Goal: Task Accomplishment & Management: Manage account settings

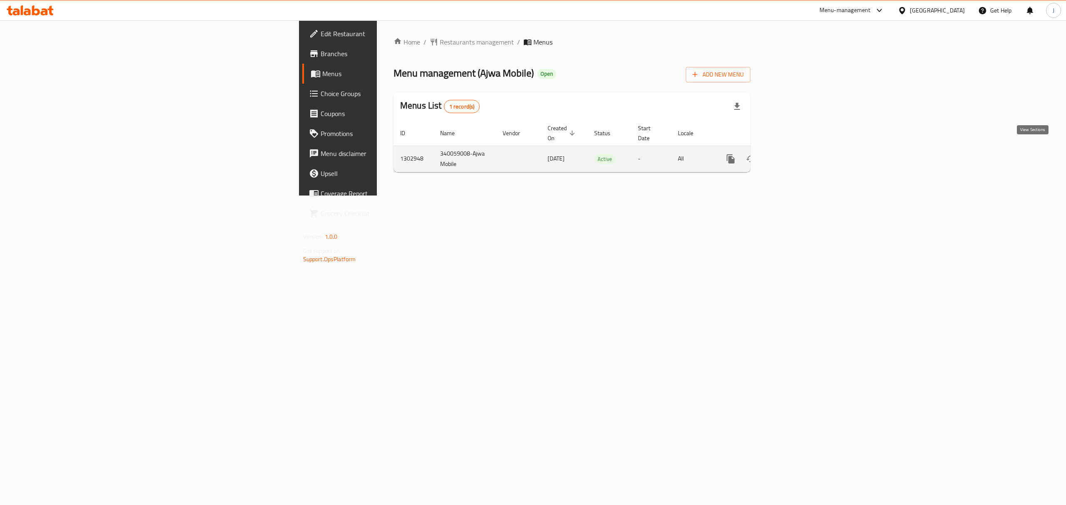
click at [796, 154] on icon "enhanced table" at bounding box center [791, 159] width 10 height 10
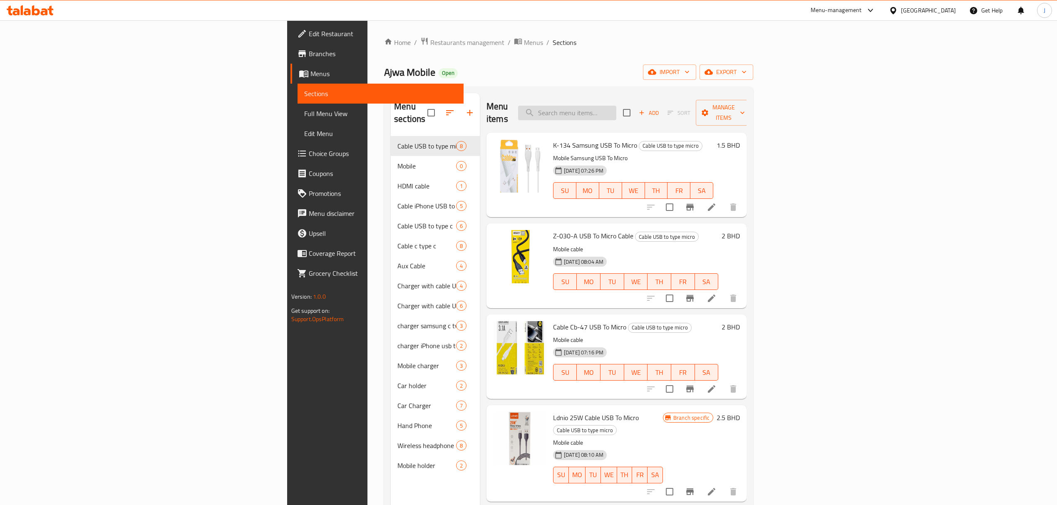
click at [617, 109] on input "search" at bounding box center [567, 113] width 98 height 15
paste input "Z-30"
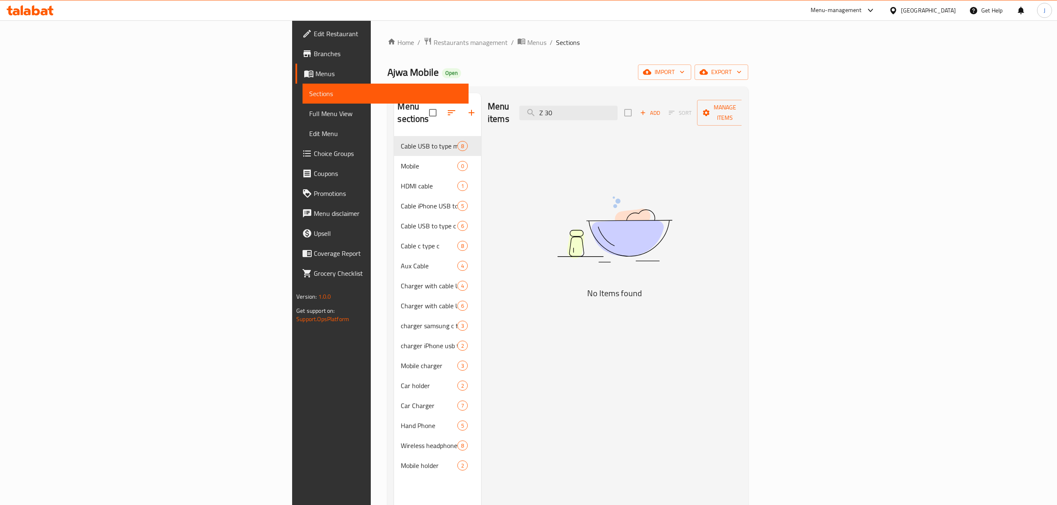
drag, startPoint x: 662, startPoint y: 102, endPoint x: 612, endPoint y: 103, distance: 50.0
click at [612, 103] on div "Menu items Z 30 Add Sort Manage items" at bounding box center [615, 113] width 254 height 40
paste input "USB to micro cable"
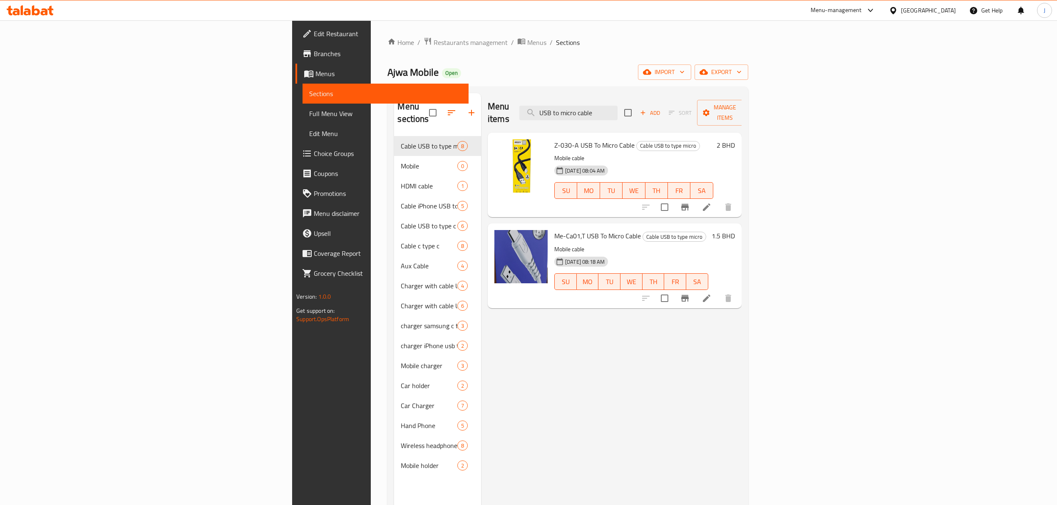
drag, startPoint x: 704, startPoint y: 107, endPoint x: 609, endPoint y: 109, distance: 94.9
click at [609, 109] on div "Menu items USB to micro cable Add Sort Manage items" at bounding box center [615, 113] width 254 height 40
paste input "Express xd"
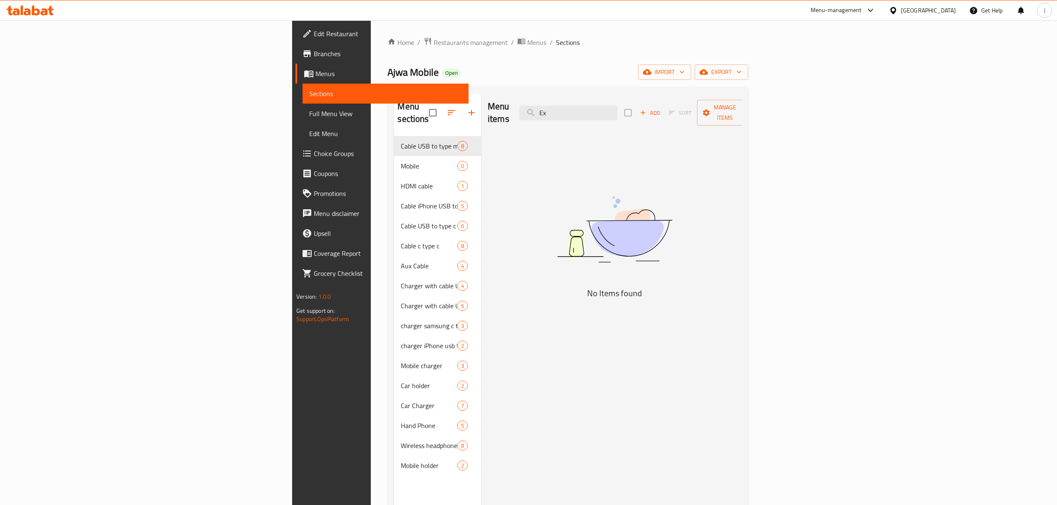
type input "E"
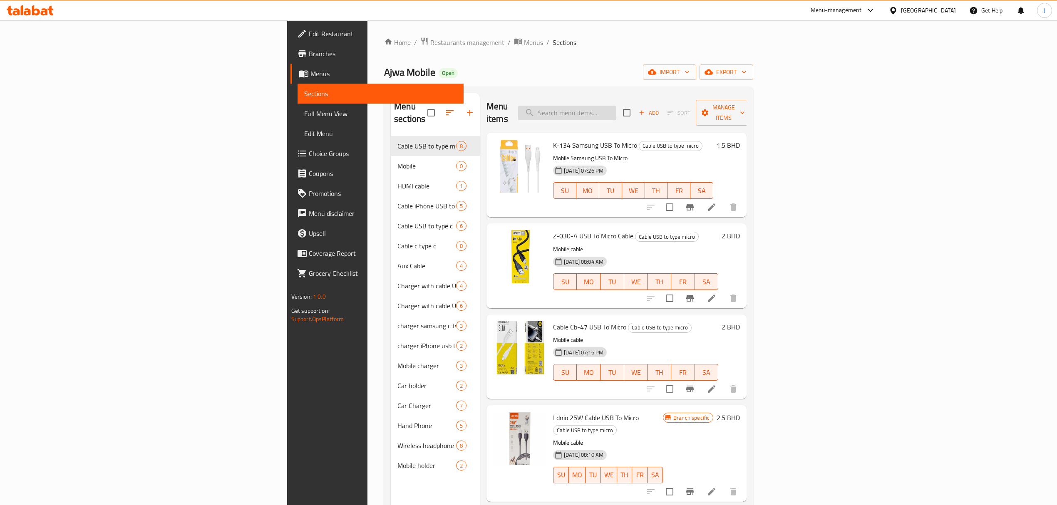
click at [617, 106] on input "search" at bounding box center [567, 113] width 98 height 15
paste input "103"
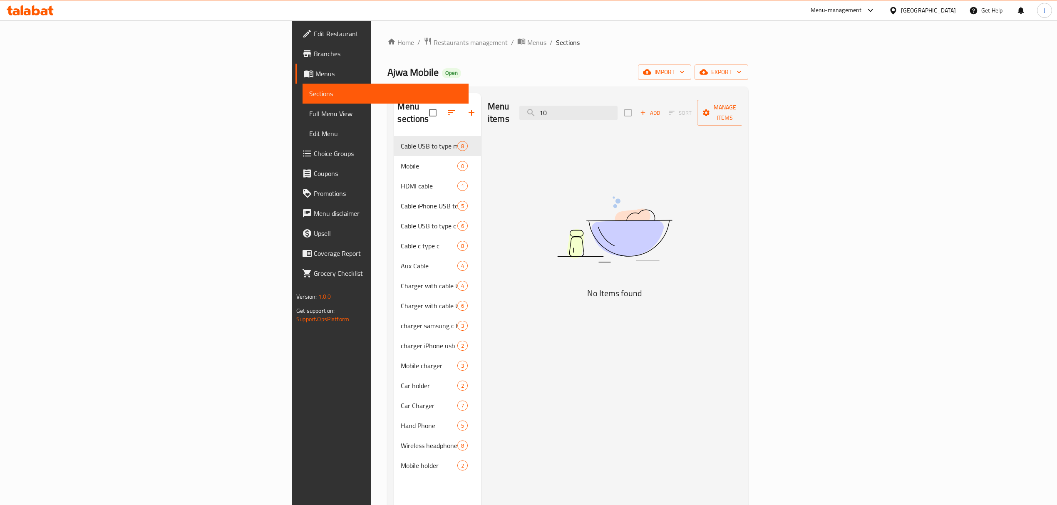
type input "1"
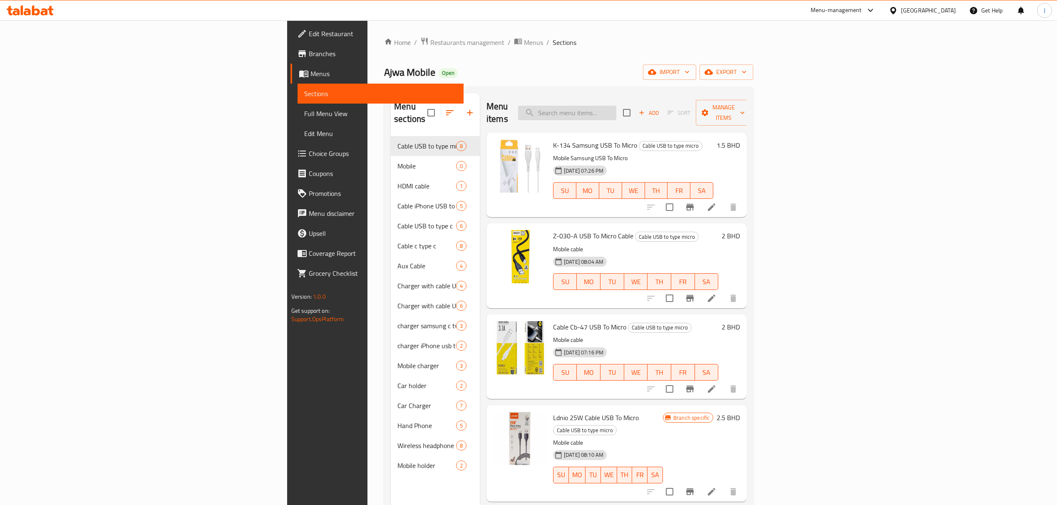
click at [617, 106] on input "search" at bounding box center [567, 113] width 98 height 15
paste input "Hr-080"
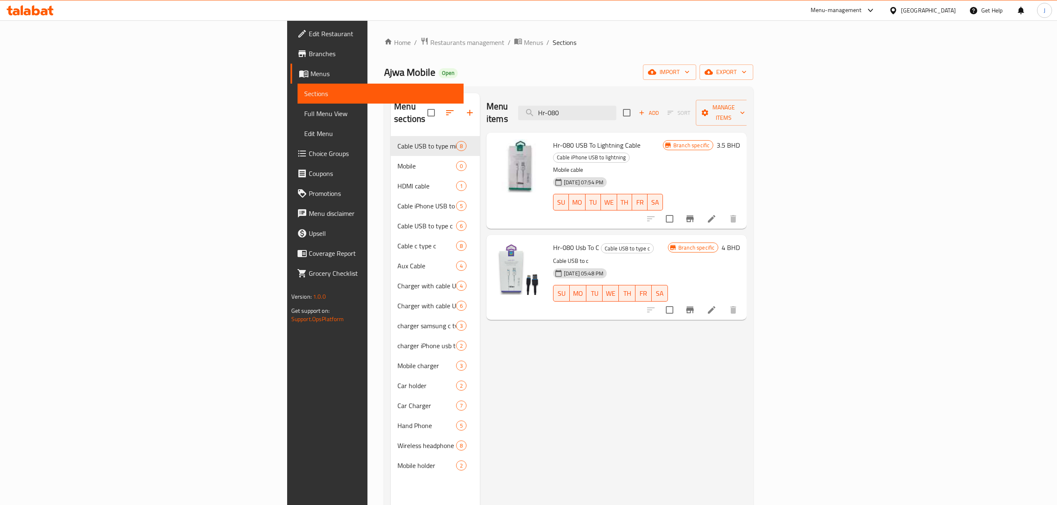
paste input "Iphone"
drag, startPoint x: 701, startPoint y: 109, endPoint x: 571, endPoint y: 107, distance: 130.3
click at [571, 107] on div "Menu items Hr-080 Add Sort Manage items" at bounding box center [617, 113] width 260 height 40
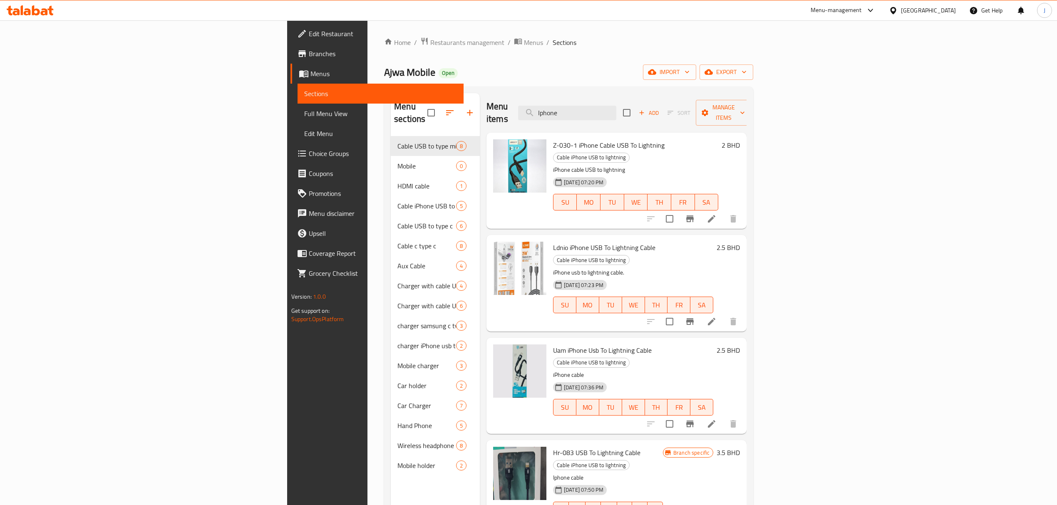
drag, startPoint x: 679, startPoint y: 99, endPoint x: 610, endPoint y: 107, distance: 69.9
click at [597, 113] on div "Menu items Iphone Add Sort Manage items" at bounding box center [617, 113] width 260 height 40
drag, startPoint x: 690, startPoint y: 108, endPoint x: 503, endPoint y: 102, distance: 186.6
click at [503, 102] on div "Menu items Iphone Add Sort Manage items" at bounding box center [617, 113] width 260 height 40
paste input "Kl-03"
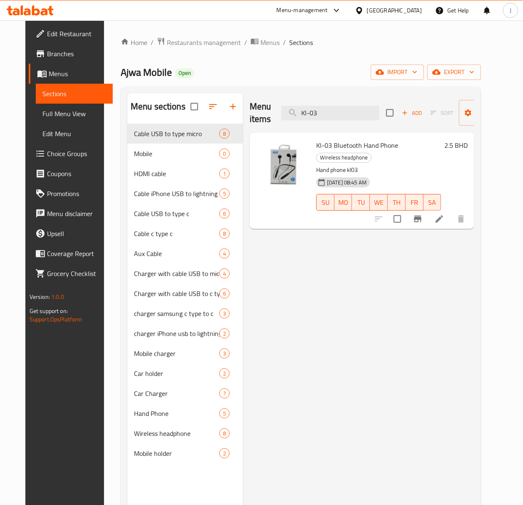
drag, startPoint x: 321, startPoint y: 114, endPoint x: 255, endPoint y: 120, distance: 66.4
click at [255, 120] on div "Menu items Kl-03 Add Sort Manage items" at bounding box center [362, 113] width 225 height 40
paste input "Rb-t9"
drag, startPoint x: 313, startPoint y: 116, endPoint x: 237, endPoint y: 116, distance: 75.8
click at [237, 116] on div "Menu sections Cable USB to type micro 8 Mobile 0 HDMI cable 1 Cable iPhone USB …" at bounding box center [300, 345] width 347 height 505
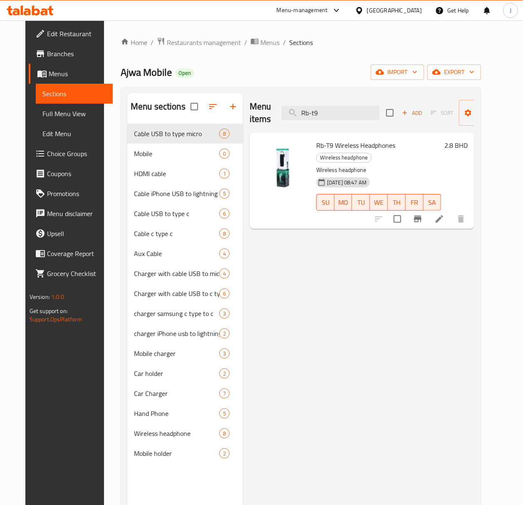
paste input "Mi"
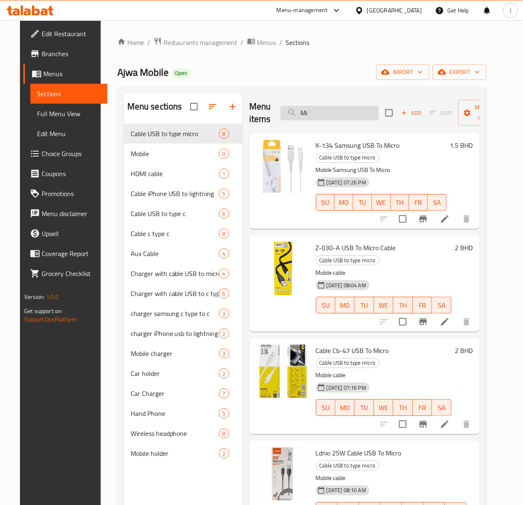
click at [312, 110] on input "Mi" at bounding box center [330, 113] width 98 height 15
drag, startPoint x: 313, startPoint y: 112, endPoint x: 240, endPoint y: 110, distance: 73.7
click at [239, 110] on div "Menu sections Cable USB to type micro 8 Mobile 0 HDMI cable 1 Cable iPhone USB …" at bounding box center [302, 345] width 356 height 505
paste input "Ldnio"
paste input "Ultrapod"
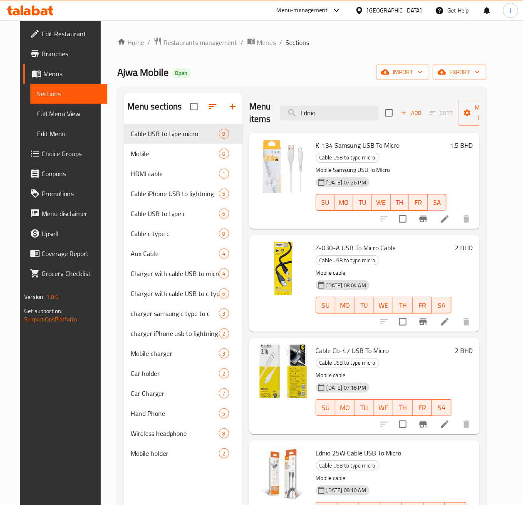
drag, startPoint x: 326, startPoint y: 112, endPoint x: 217, endPoint y: 105, distance: 108.9
click at [217, 105] on div "Menu sections Cable USB to type micro 8 Mobile 0 HDMI cable 1 Cable iPhone USB …" at bounding box center [302, 345] width 356 height 505
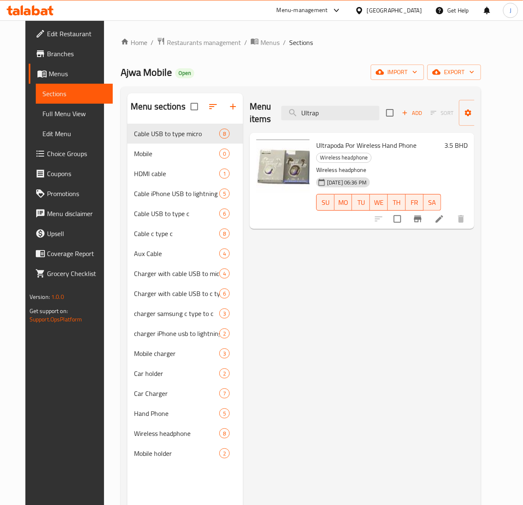
drag, startPoint x: 314, startPoint y: 115, endPoint x: 246, endPoint y: 112, distance: 68.4
click at [246, 112] on div "Menu items Ultrap Add Sort Manage items Ultrapoda Por Wireless Hand Phone Wirel…" at bounding box center [358, 345] width 231 height 505
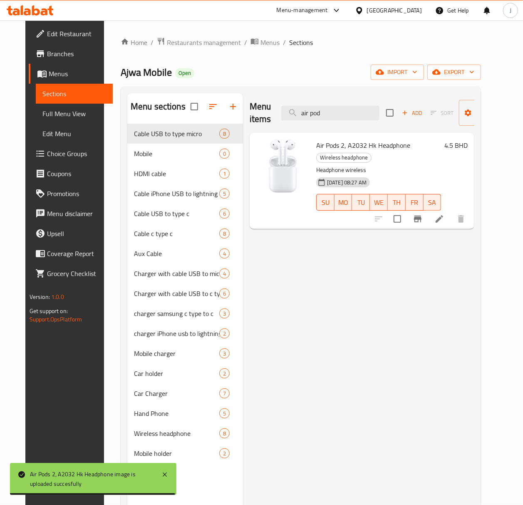
drag, startPoint x: 333, startPoint y: 107, endPoint x: 250, endPoint y: 110, distance: 82.9
click at [250, 110] on div "Menu items air pod Add Sort Manage items" at bounding box center [362, 113] width 225 height 40
paste input "Heinous"
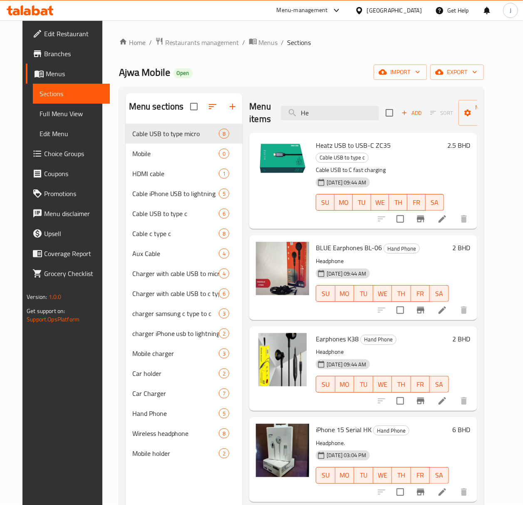
drag, startPoint x: 336, startPoint y: 109, endPoint x: 273, endPoint y: 107, distance: 62.5
click at [273, 107] on div "Menu items He Add Sort Manage items" at bounding box center [363, 113] width 228 height 40
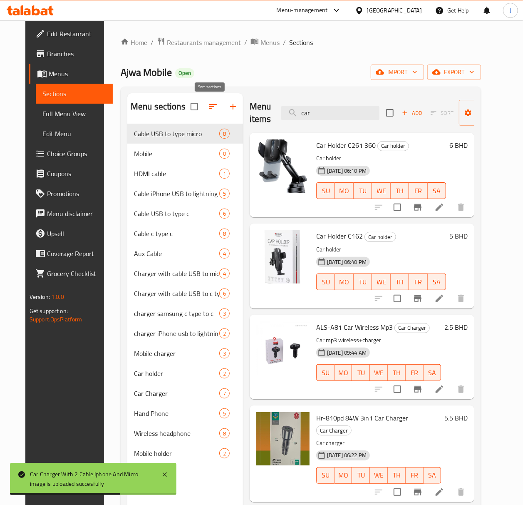
drag, startPoint x: 331, startPoint y: 111, endPoint x: 205, endPoint y: 110, distance: 125.3
click at [205, 110] on div "Menu sections Cable USB to type micro 8 Mobile 0 HDMI cable 1 Cable iPhone USB …" at bounding box center [300, 345] width 347 height 505
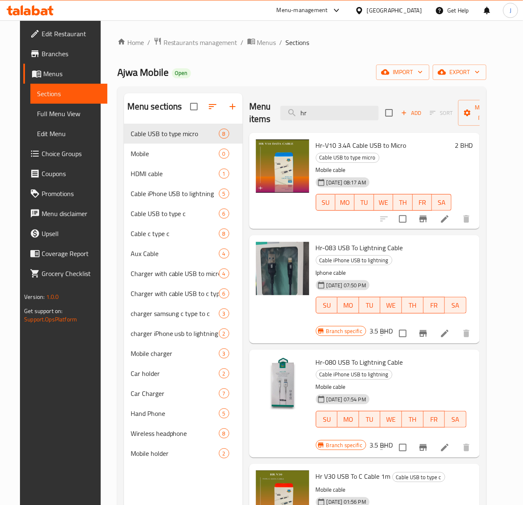
drag, startPoint x: 322, startPoint y: 111, endPoint x: 252, endPoint y: 109, distance: 70.0
click at [252, 109] on div "Menu items hr Add Sort Manage items" at bounding box center [364, 113] width 231 height 40
paste input "Green lion"
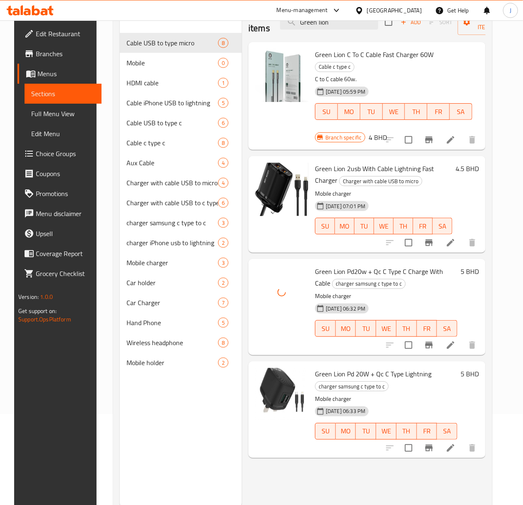
scroll to position [117, 0]
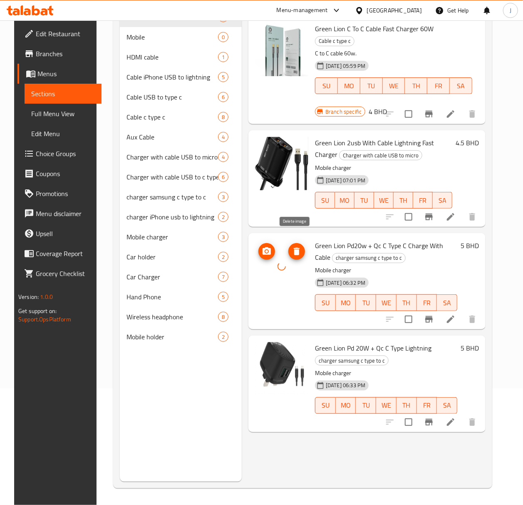
click at [295, 248] on icon "delete image" at bounding box center [297, 251] width 6 height 7
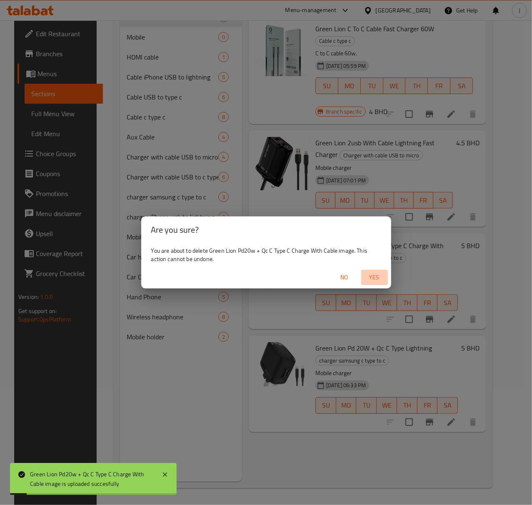
click at [374, 277] on span "Yes" at bounding box center [374, 277] width 20 height 10
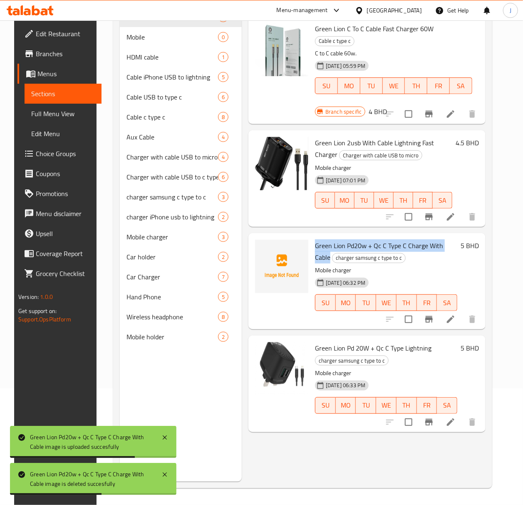
drag, startPoint x: 313, startPoint y: 232, endPoint x: 455, endPoint y: 235, distance: 141.6
click at [455, 236] on div "Green Lion Pd20w + Qc C Type C Charge With Cable charger samsung c type to c Mo…" at bounding box center [386, 281] width 149 height 90
copy span "Green Lion Pd20w + Qc C Type C Charge With Cable"
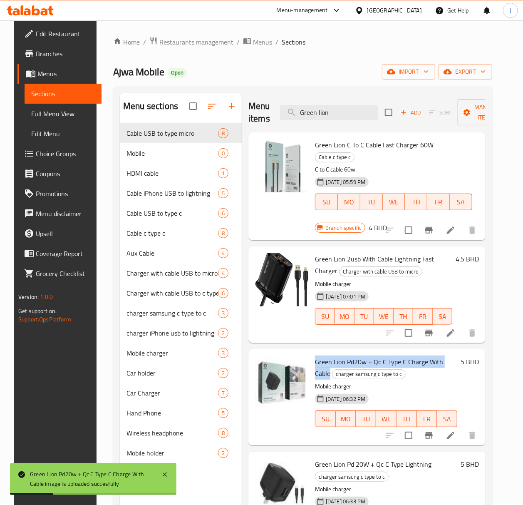
scroll to position [0, 0]
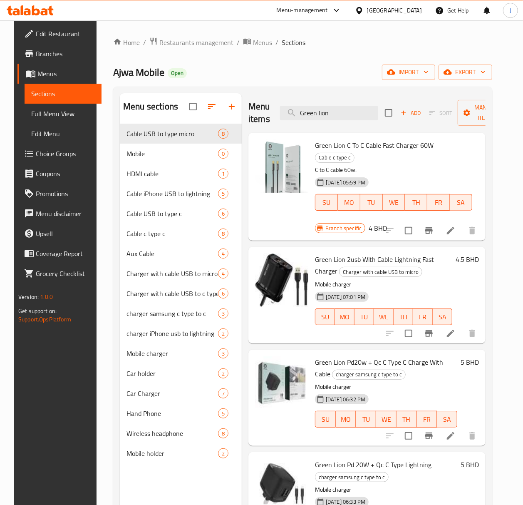
drag, startPoint x: 329, startPoint y: 112, endPoint x: 221, endPoint y: 111, distance: 107.4
click at [221, 112] on div "Menu sections Cable USB to type micro 8 Mobile 0 HDMI cable 1 Cable iPhone USB …" at bounding box center [303, 345] width 366 height 505
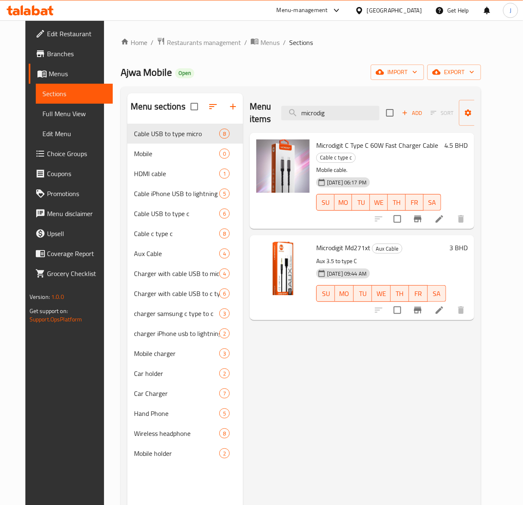
click at [388, 362] on div "Menu items microdig Add Sort Manage items Microdigit C Type C 60W Fast Charger …" at bounding box center [358, 345] width 231 height 505
drag, startPoint x: 345, startPoint y: 115, endPoint x: 211, endPoint y: 115, distance: 133.6
click at [212, 115] on div "Menu sections Cable USB to type micro 8 Mobile 0 HDMI cable 1 Cable iPhone USB …" at bounding box center [300, 345] width 347 height 505
paste input "810pd"
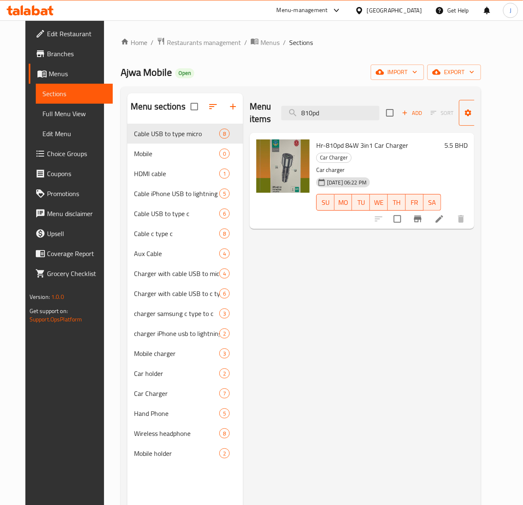
type input "810pd"
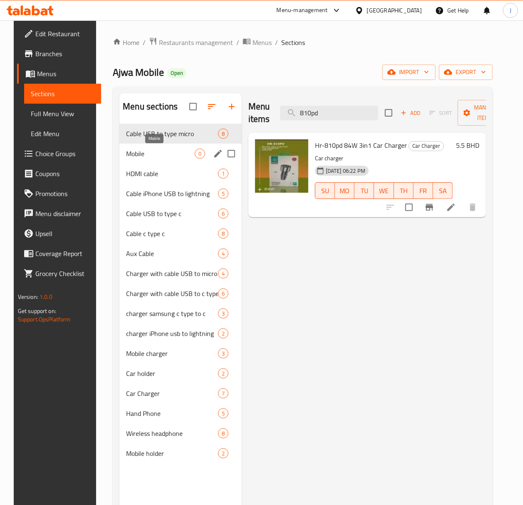
click at [137, 156] on span "Mobile" at bounding box center [160, 154] width 69 height 10
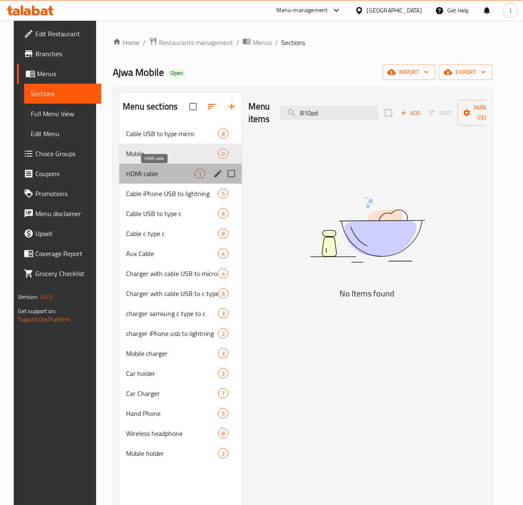
click at [160, 178] on span "HDMI cable" at bounding box center [160, 174] width 69 height 10
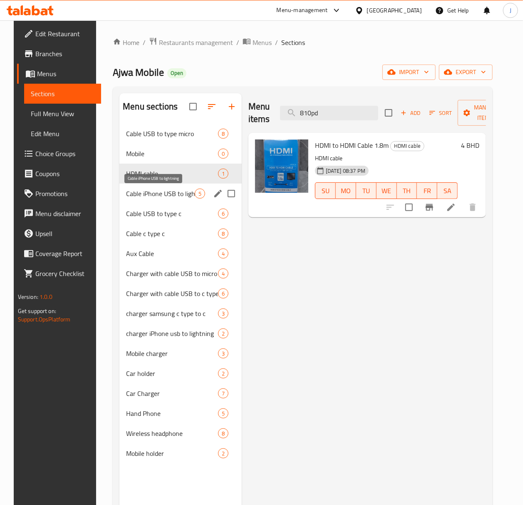
click at [165, 198] on span "Cable iPhone USB to lightning" at bounding box center [160, 194] width 69 height 10
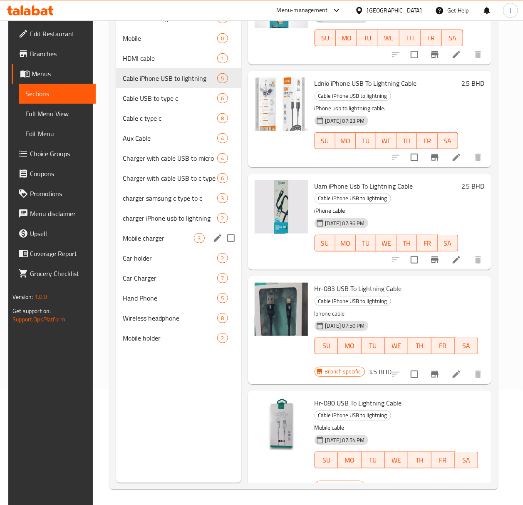
scroll to position [117, 0]
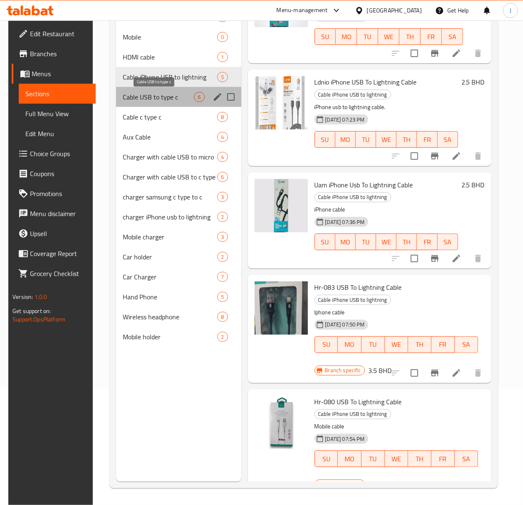
click at [144, 102] on span "Cable USB to type c" at bounding box center [158, 97] width 71 height 10
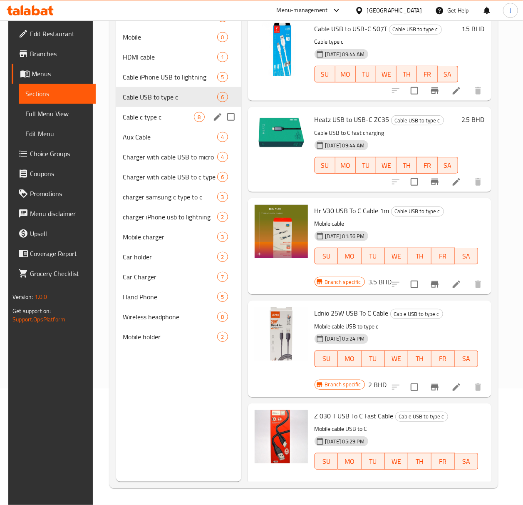
click at [139, 109] on div "Cable c type c 8" at bounding box center [178, 117] width 125 height 20
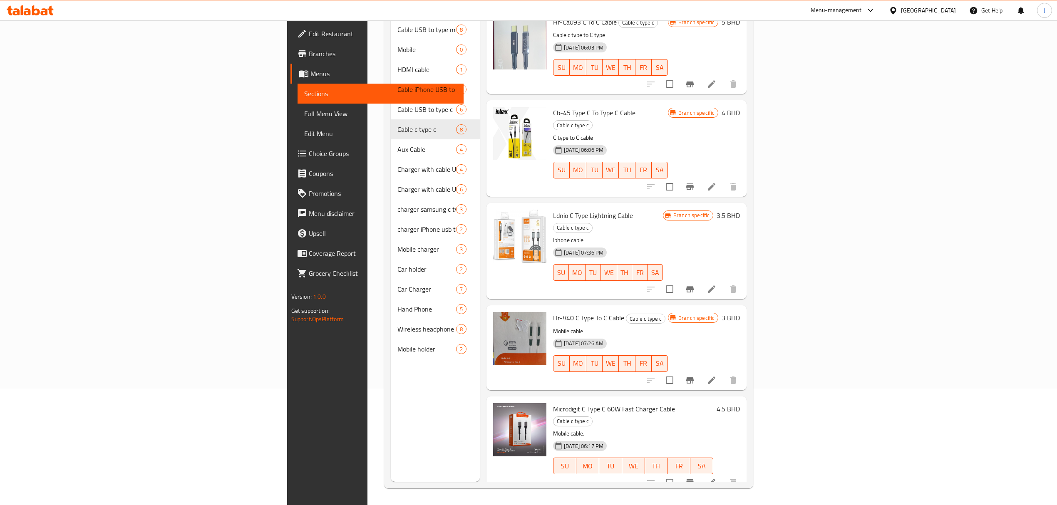
scroll to position [242, 0]
